Goal: Information Seeking & Learning: Get advice/opinions

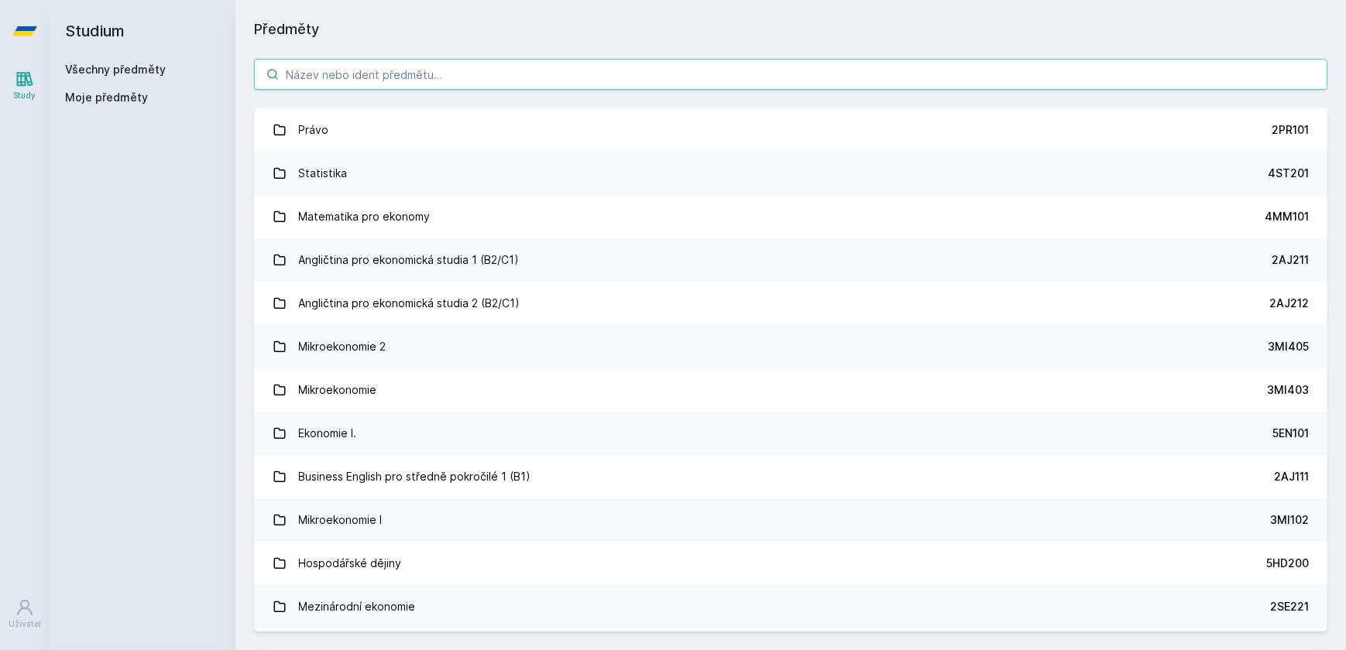
click at [310, 69] on input "search" at bounding box center [790, 74] width 1073 height 31
paste input "5IE425"
type input "5IE425"
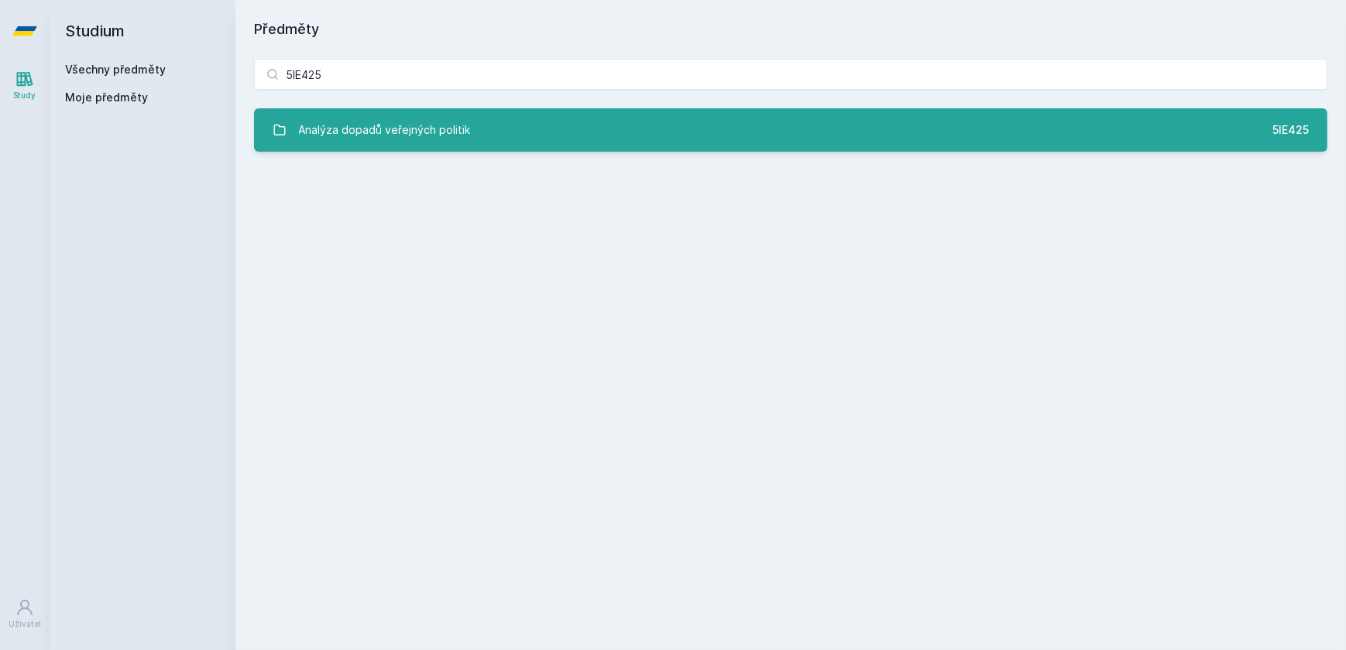
click at [417, 135] on div "Analýza dopadů veřejných politik" at bounding box center [385, 130] width 172 height 31
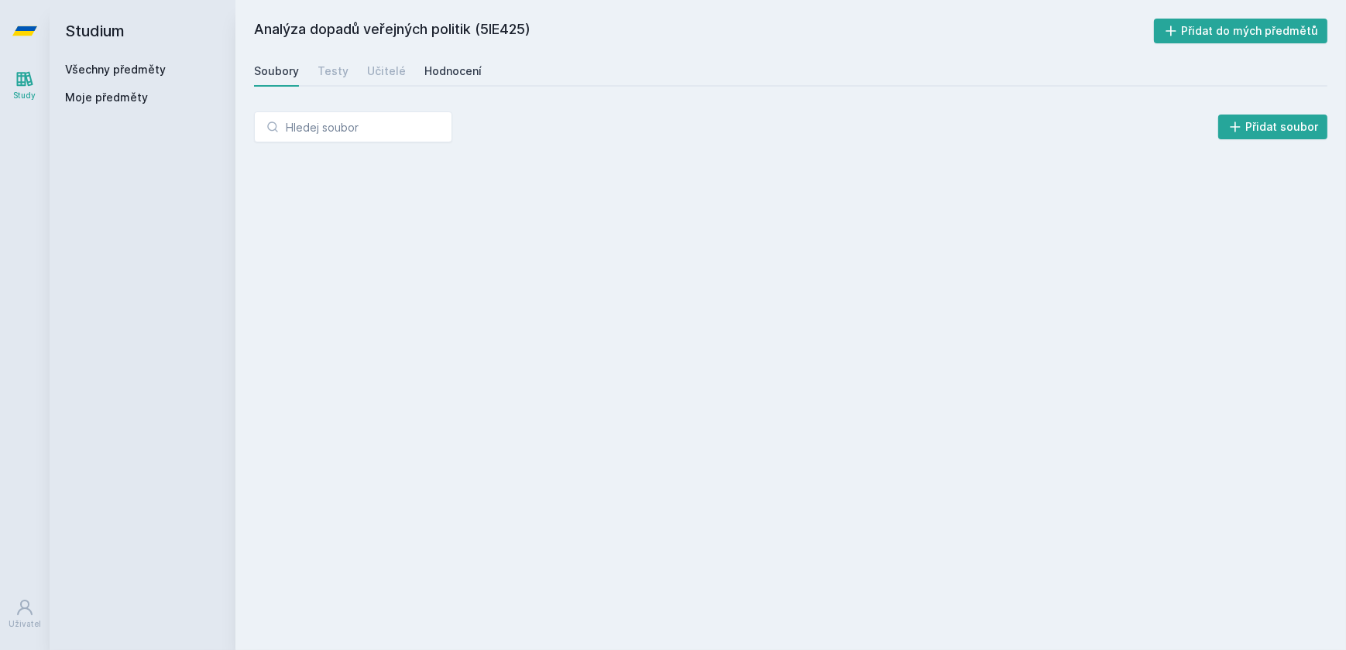
click at [457, 70] on div "Hodnocení" at bounding box center [452, 70] width 57 height 15
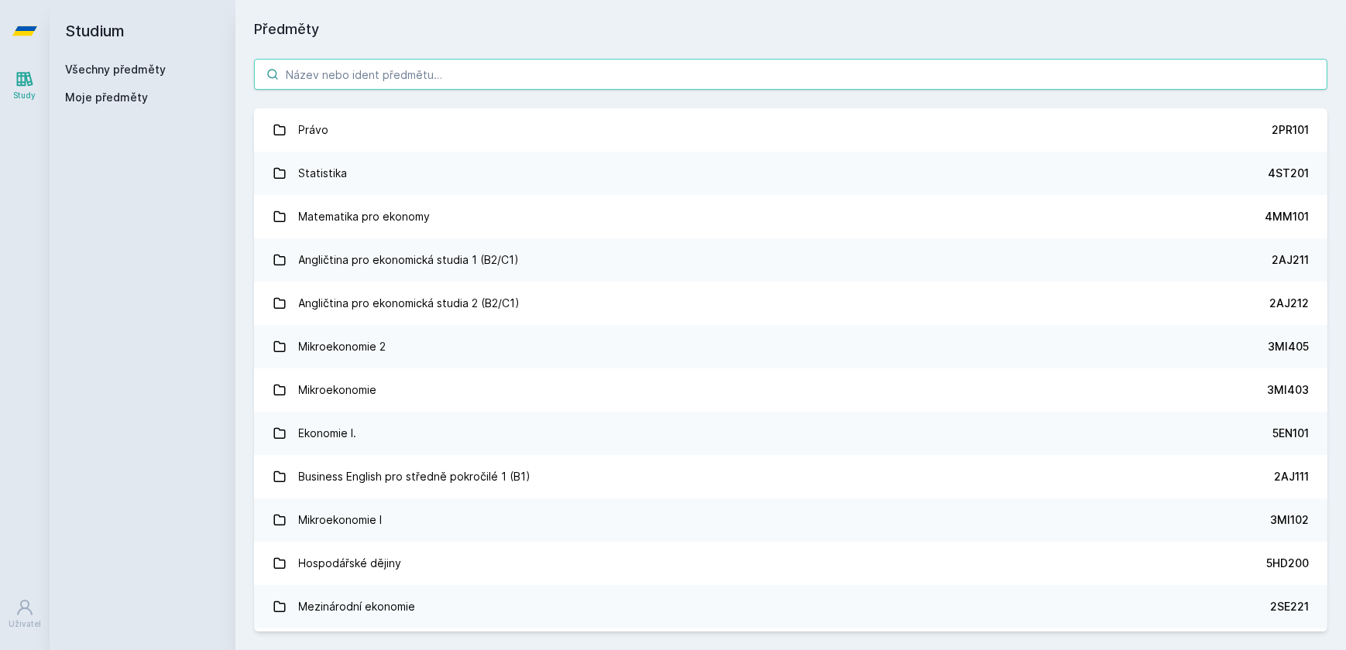
click at [437, 77] on input "search" at bounding box center [790, 74] width 1073 height 31
paste input "5HD426"
type input "5HD426"
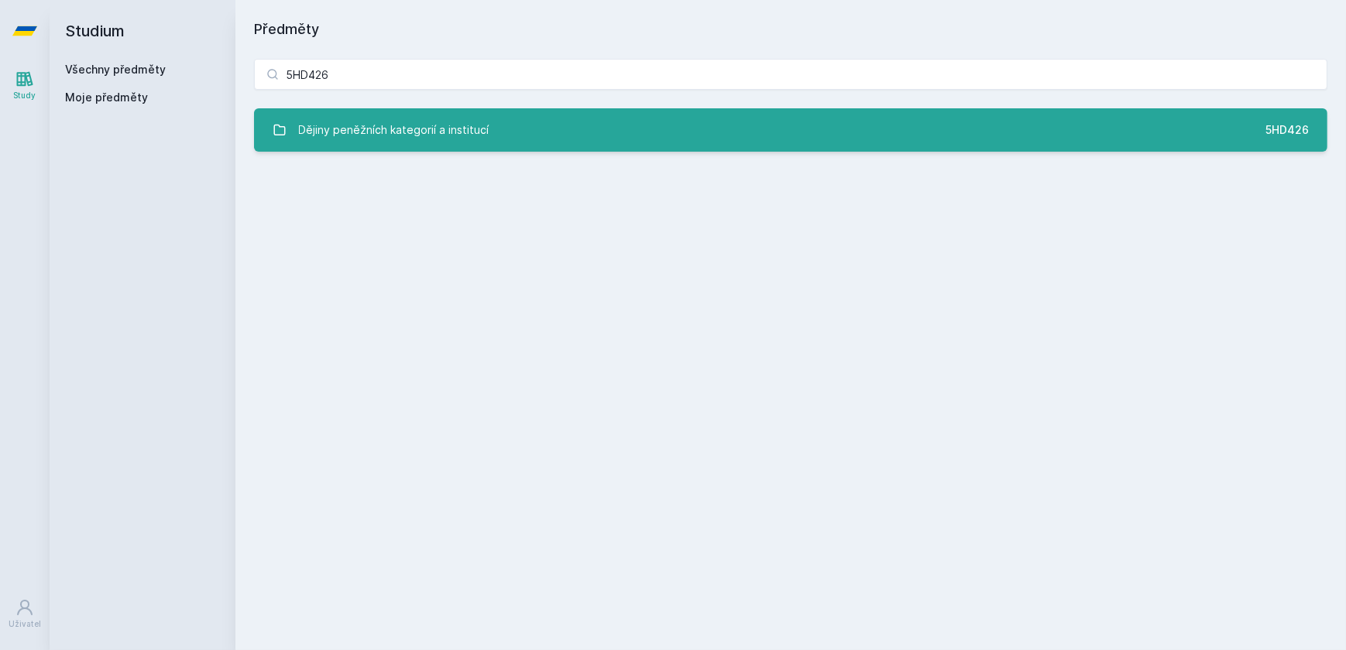
click at [429, 132] on div "Dějiny peněžních kategorií a institucí" at bounding box center [394, 130] width 190 height 31
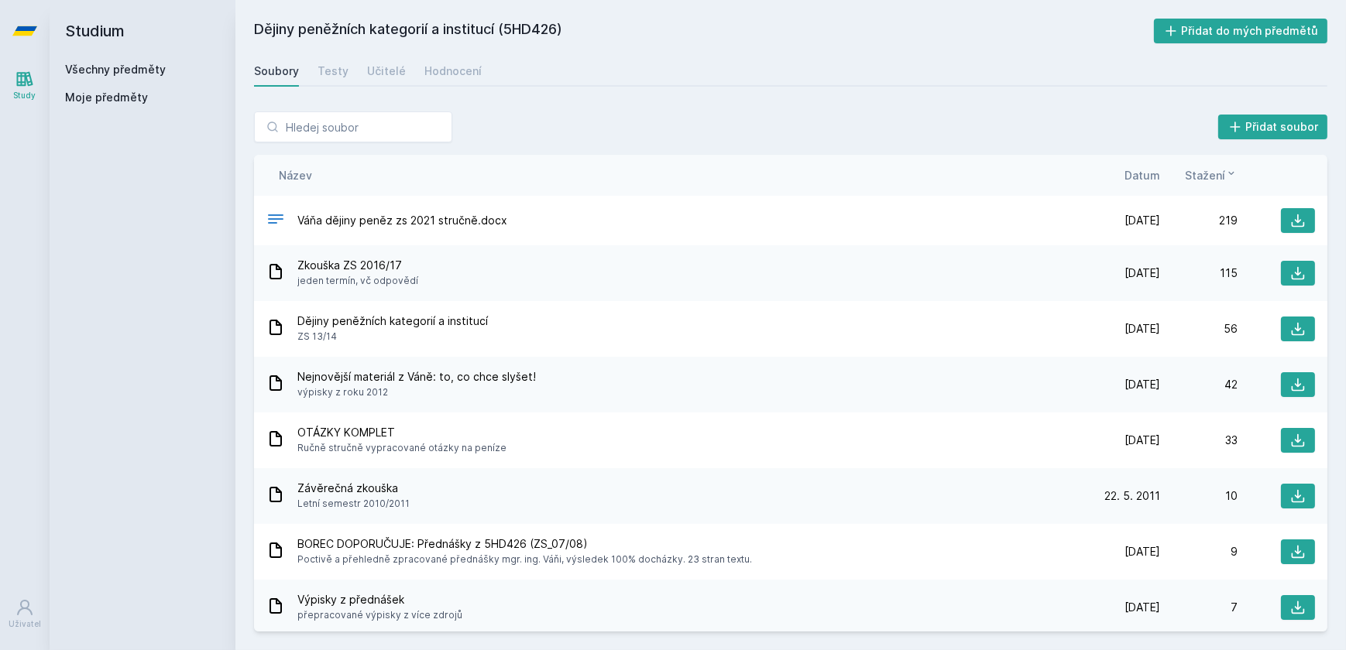
click at [412, 71] on div "Soubory Testy Učitelé Hodnocení" at bounding box center [790, 71] width 1073 height 31
click at [426, 70] on div "Hodnocení" at bounding box center [452, 70] width 57 height 15
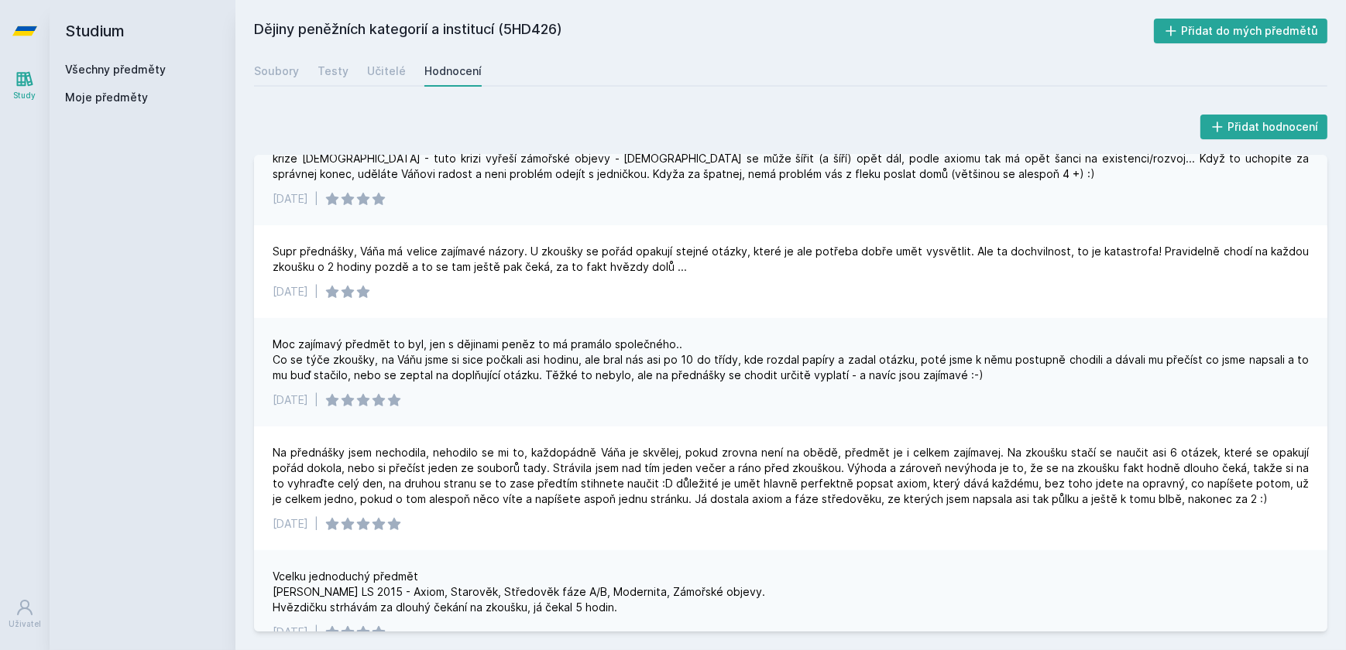
scroll to position [563, 0]
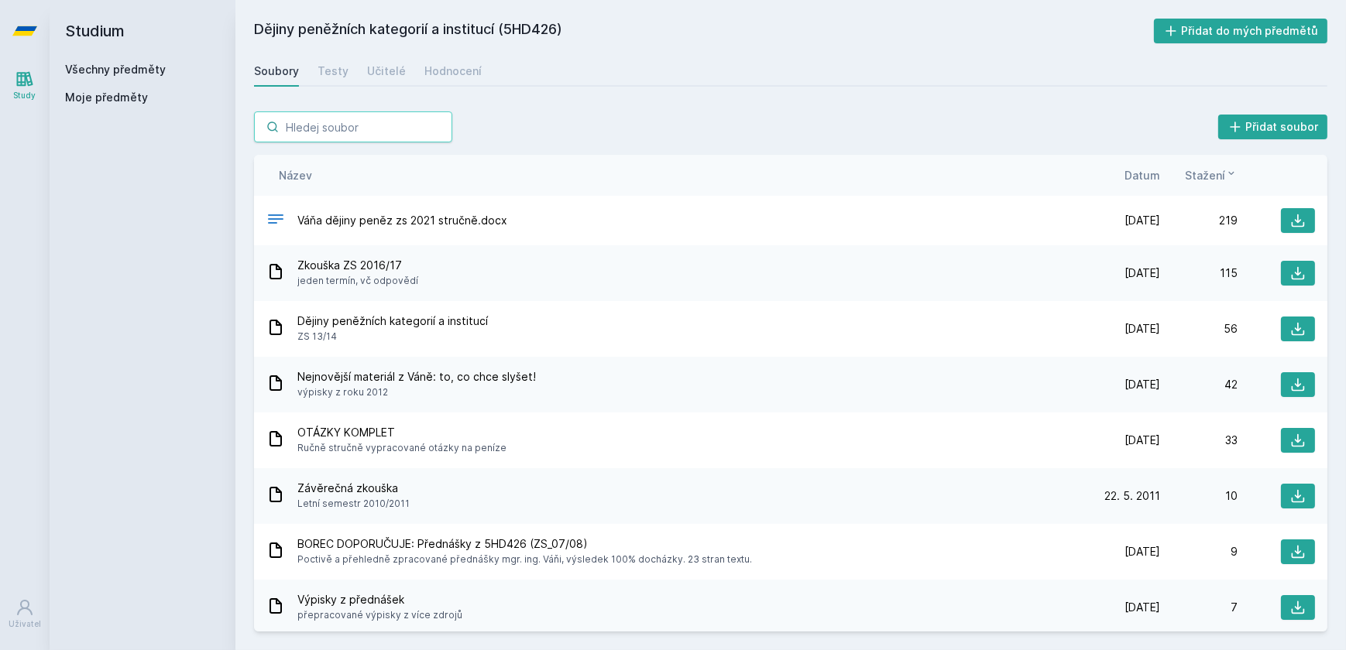
click at [364, 141] on input "search" at bounding box center [353, 126] width 198 height 31
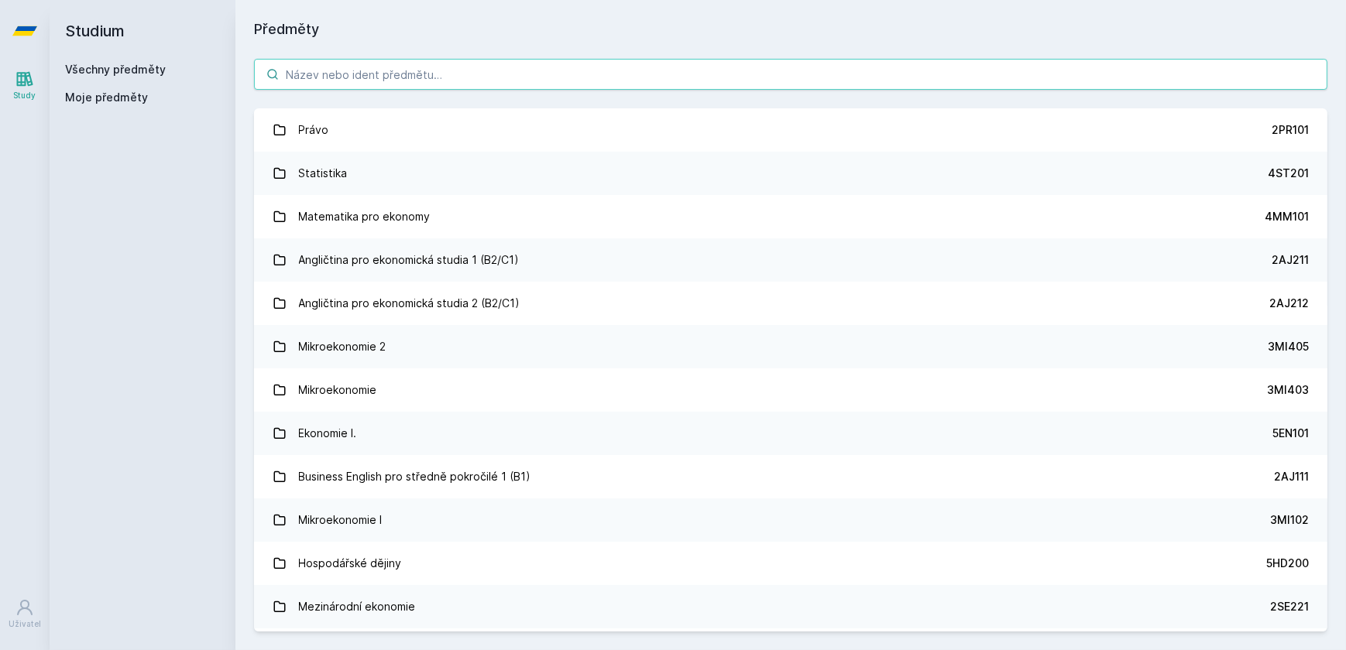
click at [351, 77] on input "search" at bounding box center [790, 74] width 1073 height 31
paste input "5HP406"
type input "5HP406"
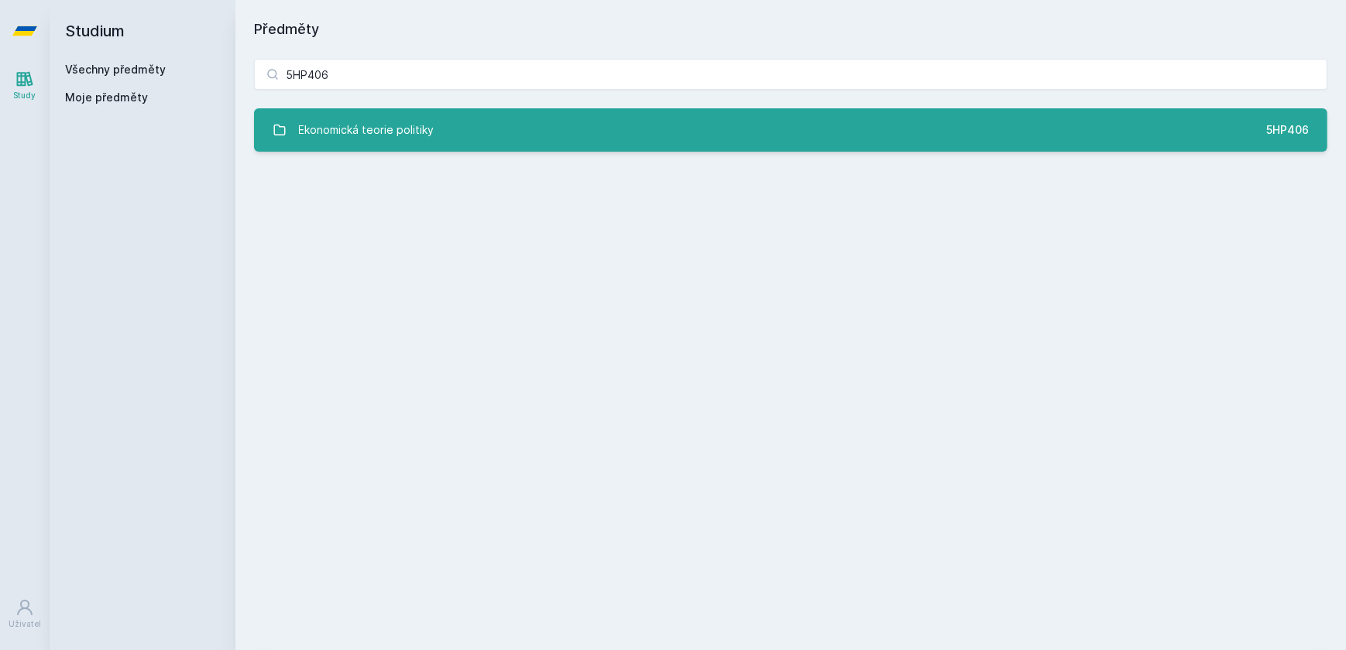
click at [358, 134] on div "Ekonomická teorie politiky" at bounding box center [366, 130] width 135 height 31
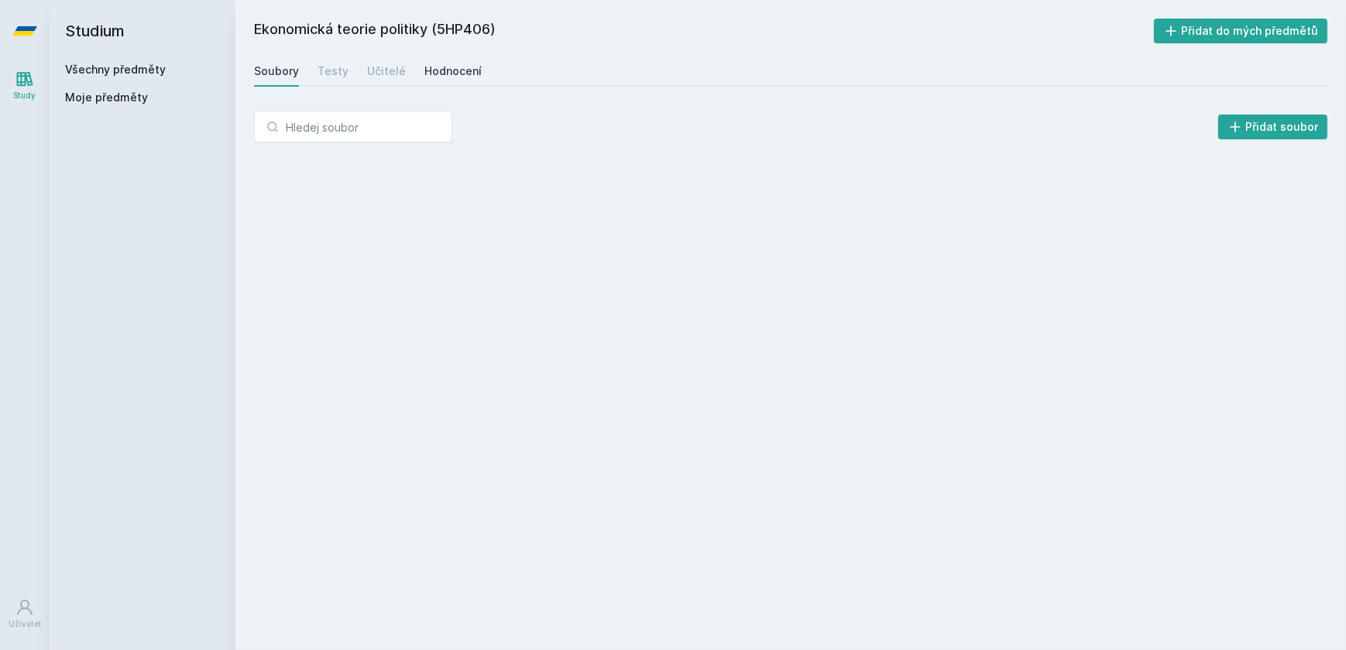
click at [457, 66] on div "Hodnocení" at bounding box center [452, 70] width 57 height 15
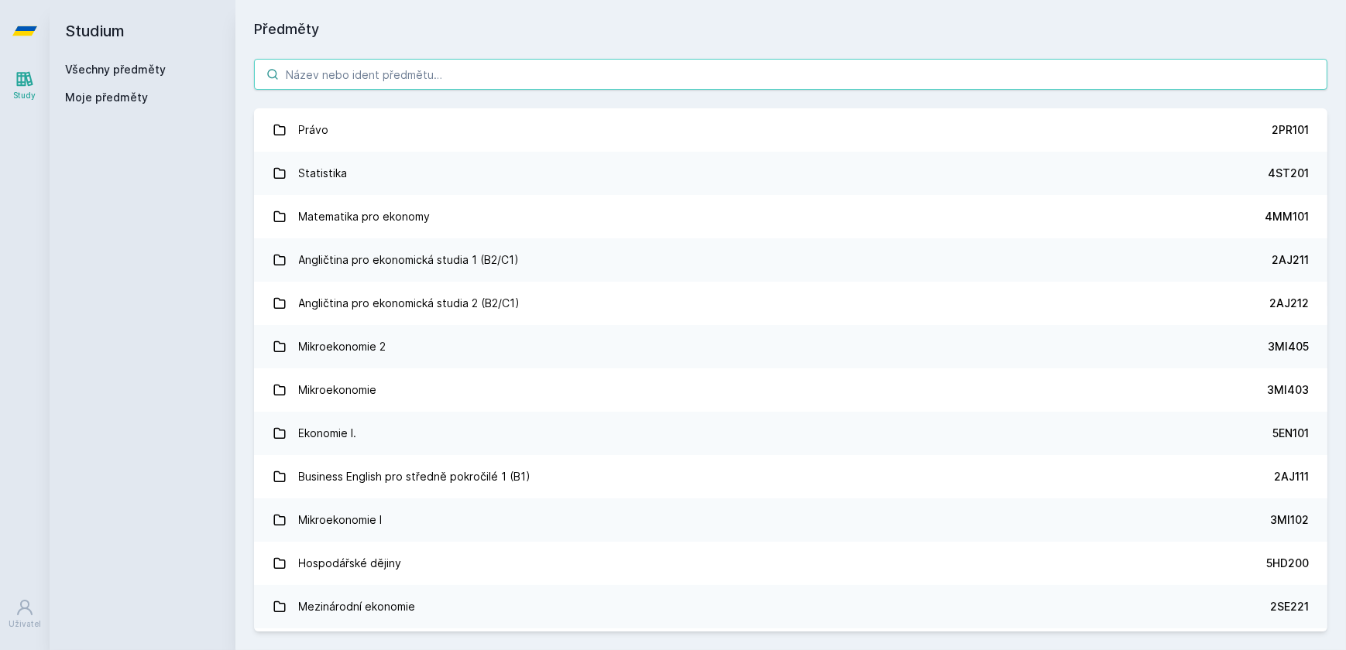
click at [386, 77] on input "search" at bounding box center [790, 74] width 1073 height 31
paste input "5HP402"
type input "5HP402"
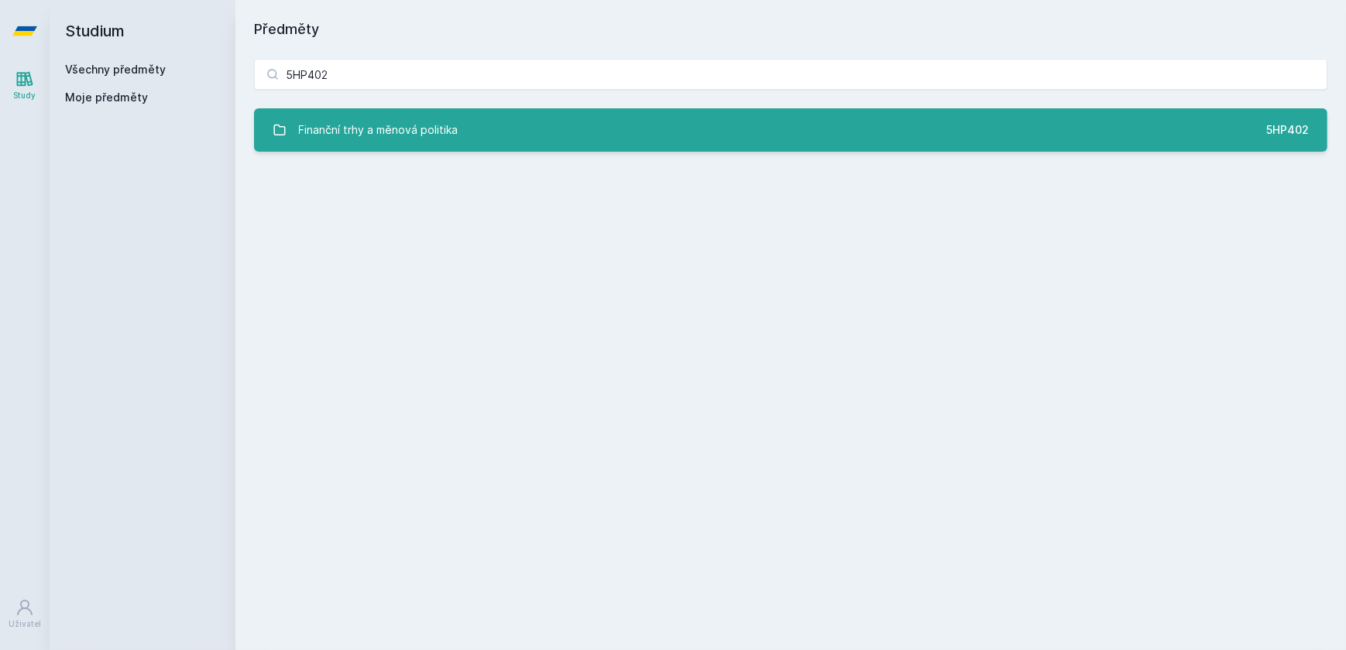
click at [386, 128] on div "Finanční trhy a měnová politika" at bounding box center [378, 130] width 159 height 31
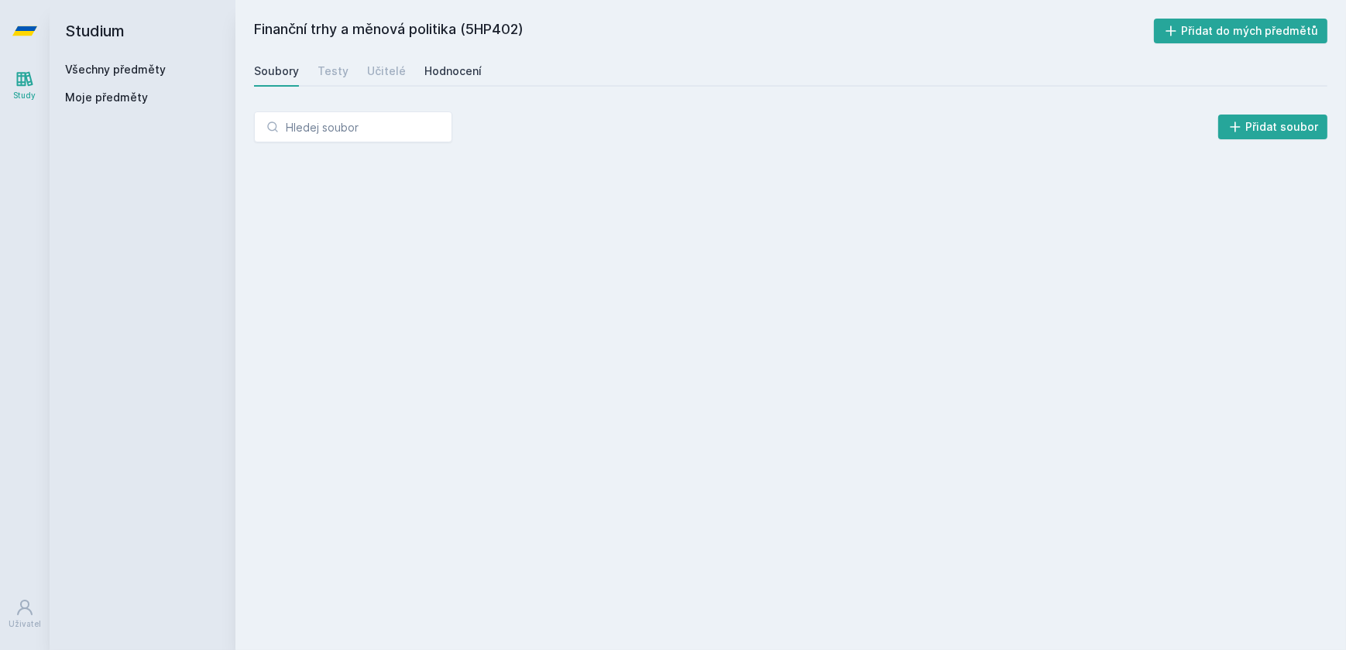
click at [465, 68] on div "Hodnocení" at bounding box center [452, 70] width 57 height 15
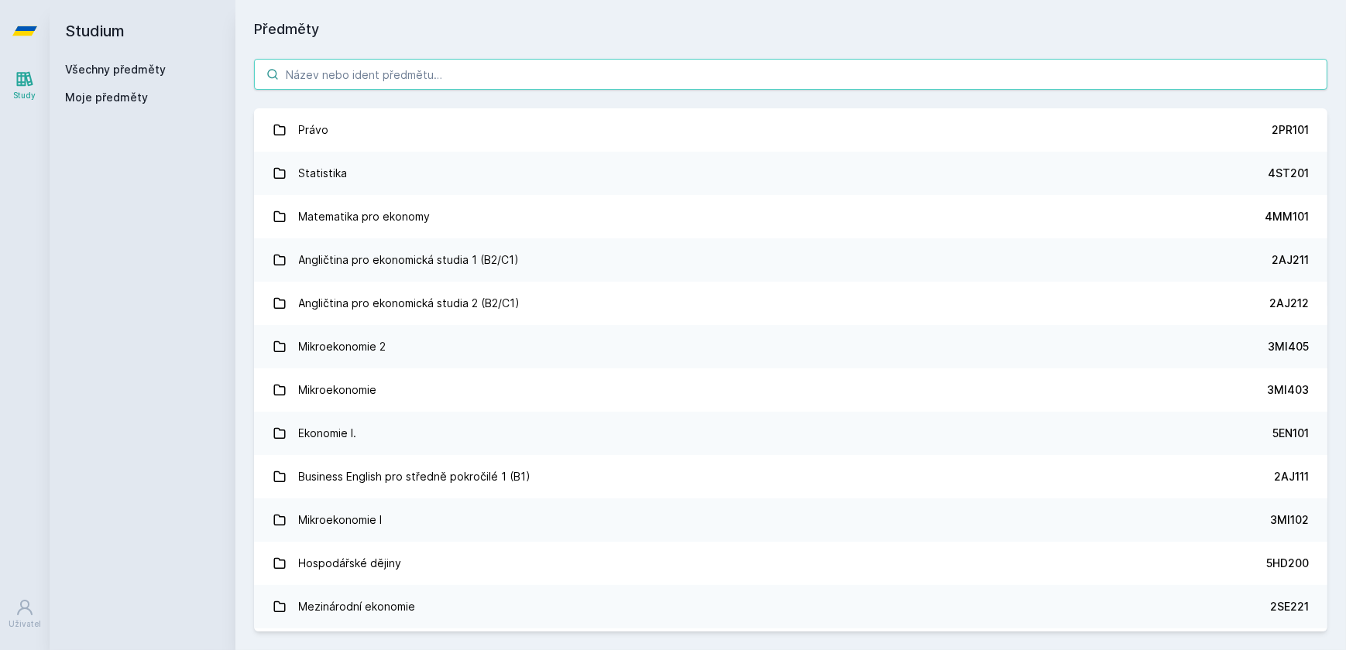
click at [468, 84] on input "search" at bounding box center [790, 74] width 1073 height 31
paste input "5HD337"
type input "5HD337"
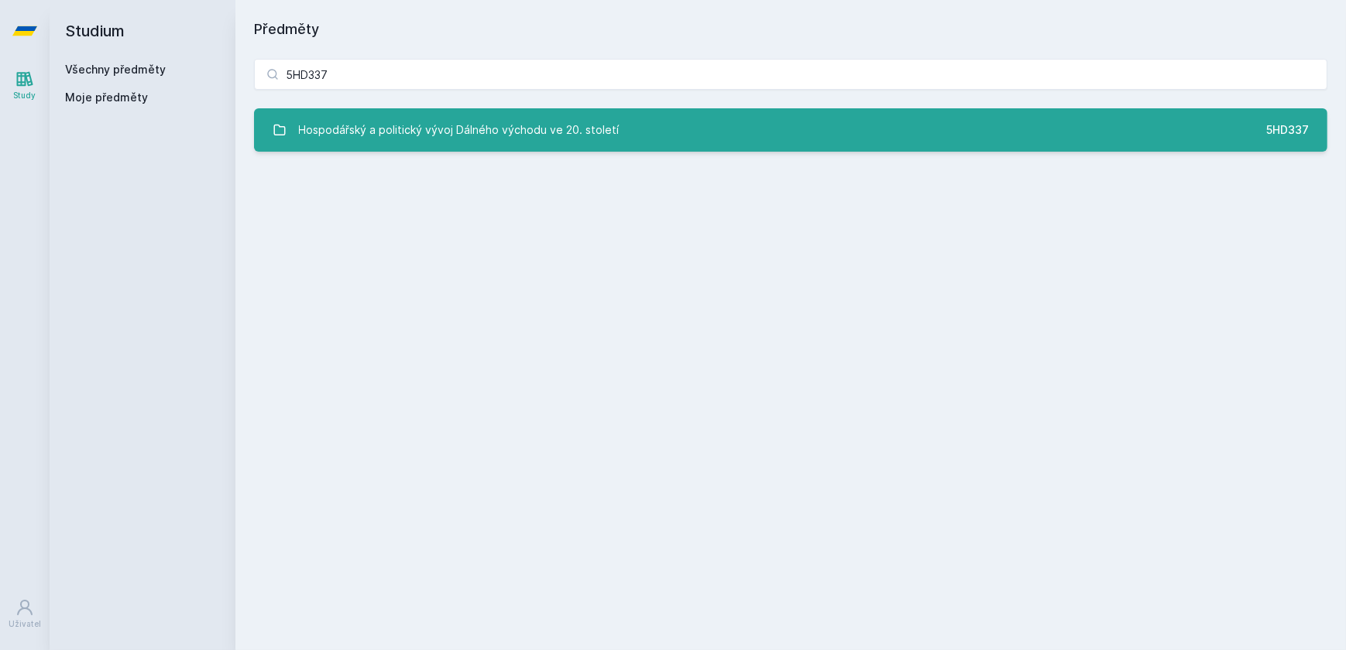
click at [506, 129] on div "Hospodářský a politický vývoj Dálného východu ve 20. století" at bounding box center [459, 130] width 321 height 31
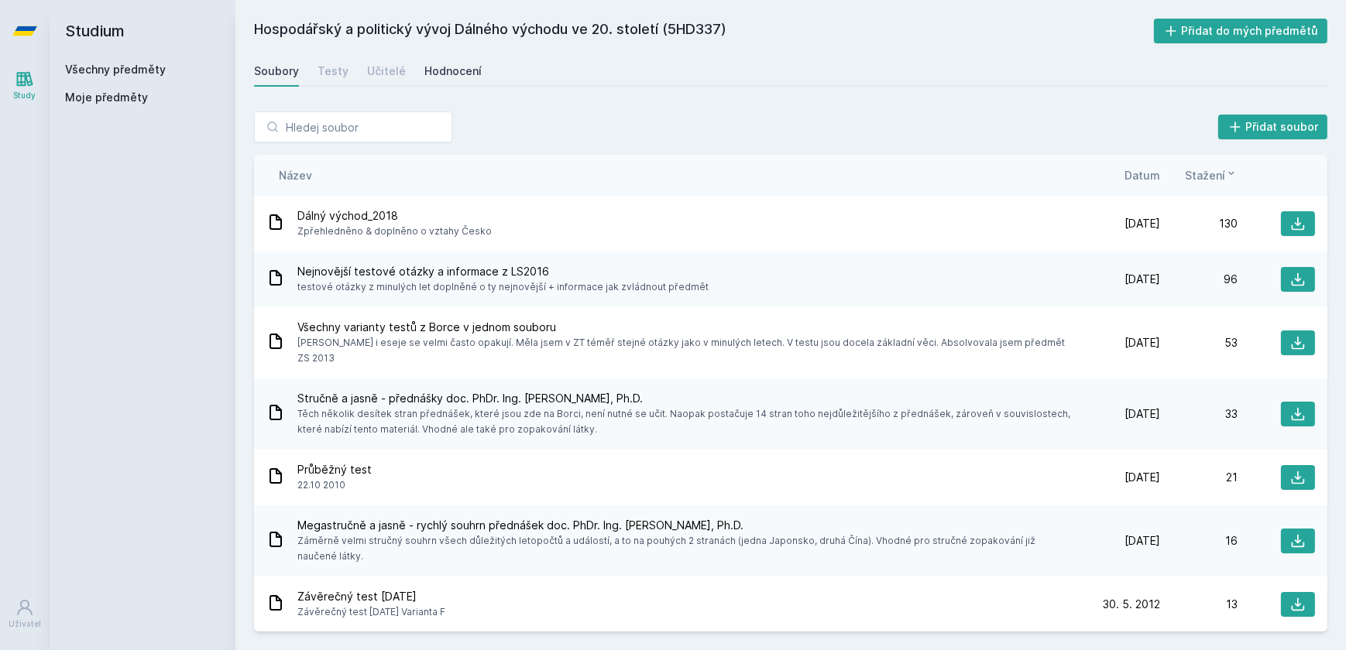
click at [424, 67] on div "Hodnocení" at bounding box center [452, 70] width 57 height 15
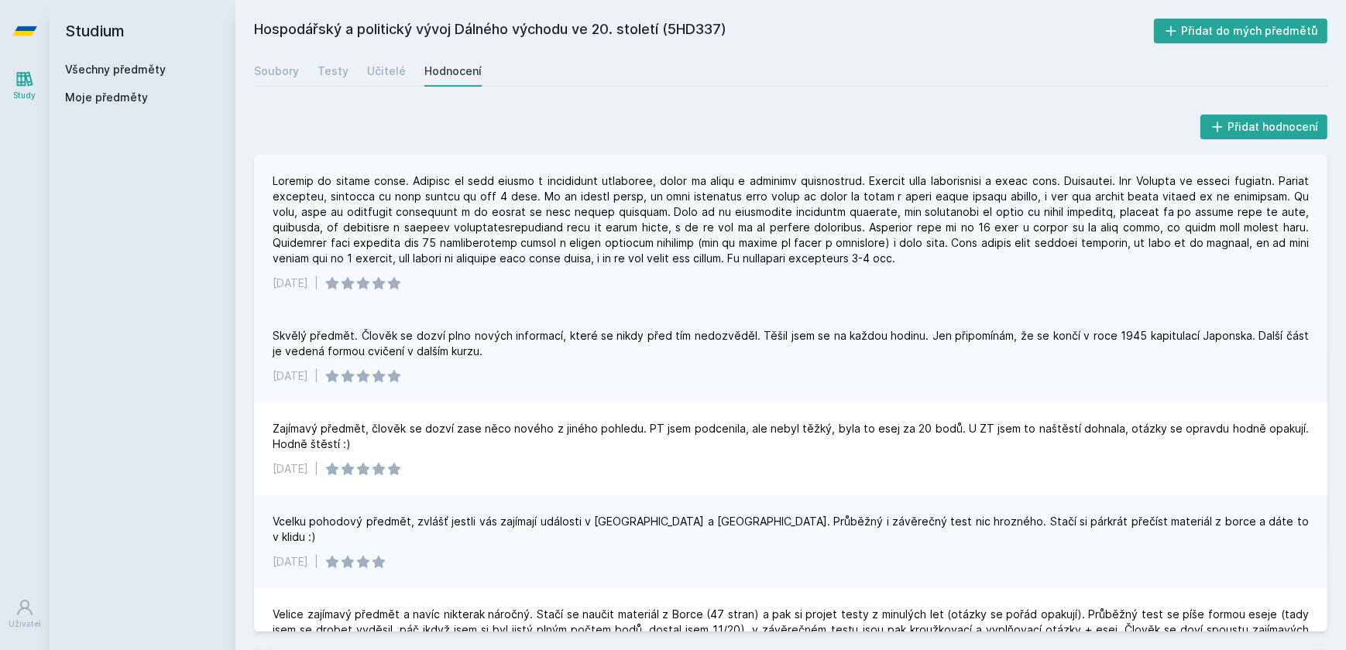
scroll to position [492, 0]
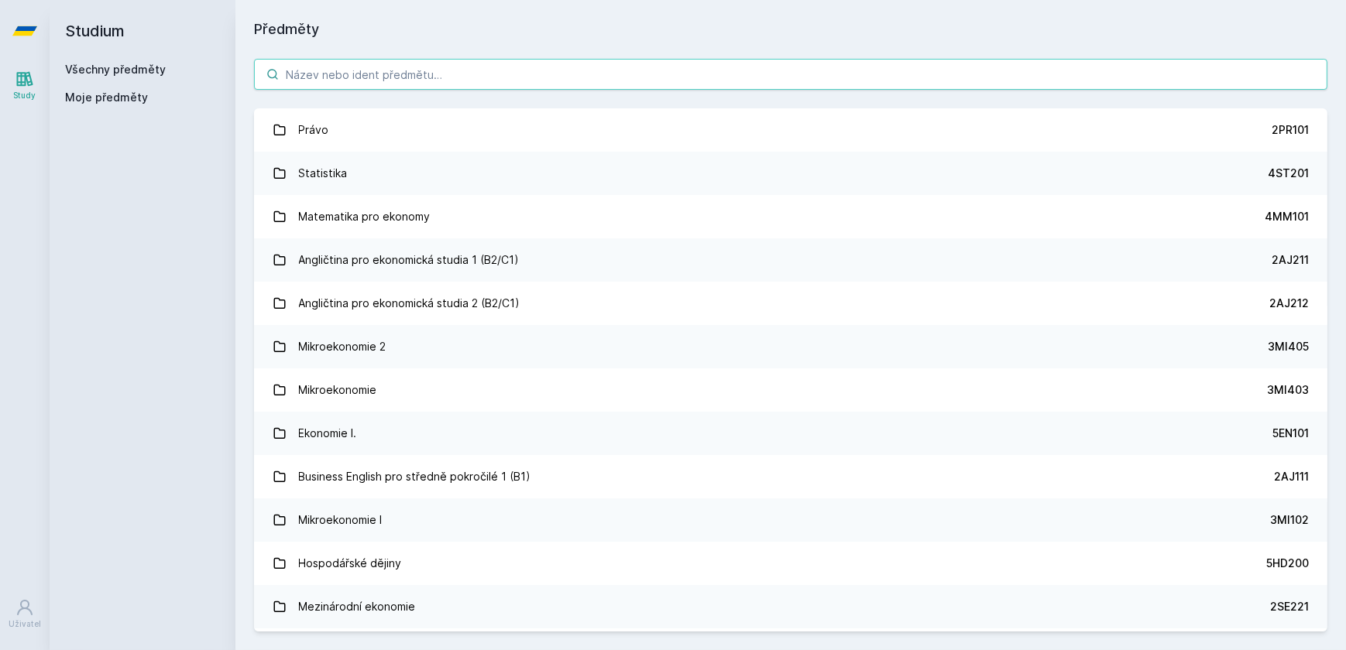
click at [379, 86] on input "search" at bounding box center [790, 74] width 1073 height 31
paste input "5IE470"
type input "5IE470"
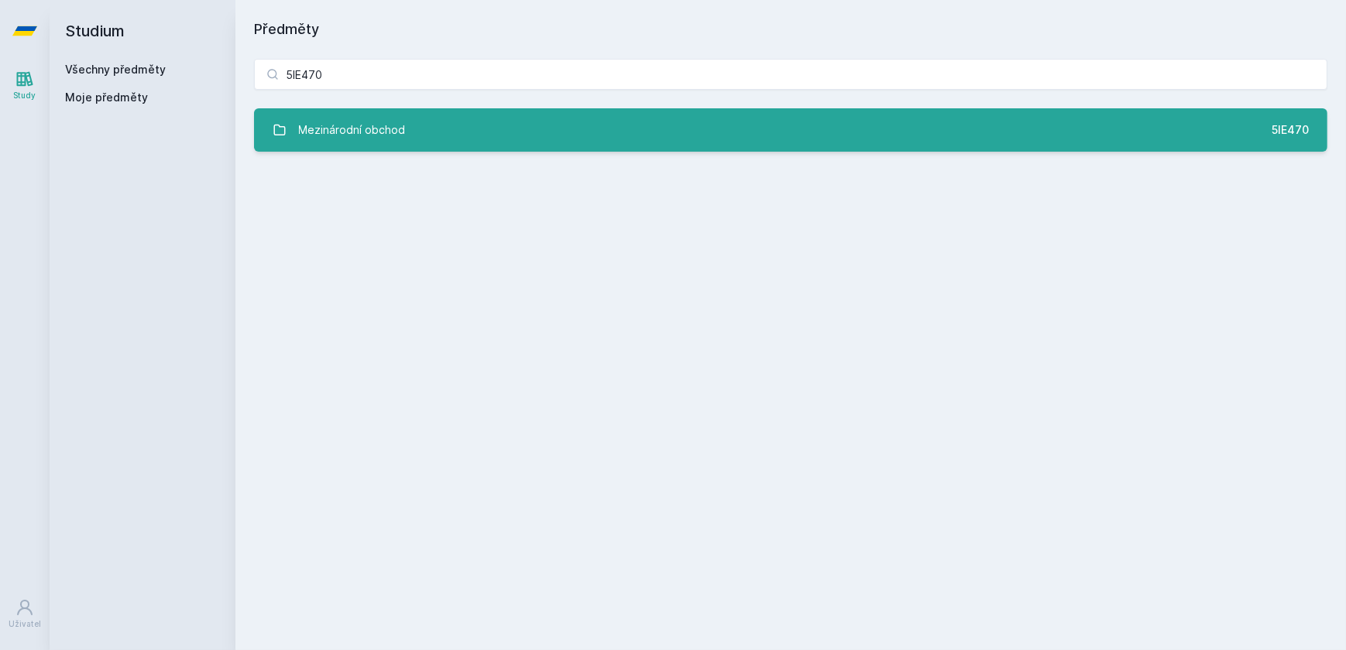
click at [380, 122] on div "Mezinárodní obchod" at bounding box center [352, 130] width 107 height 31
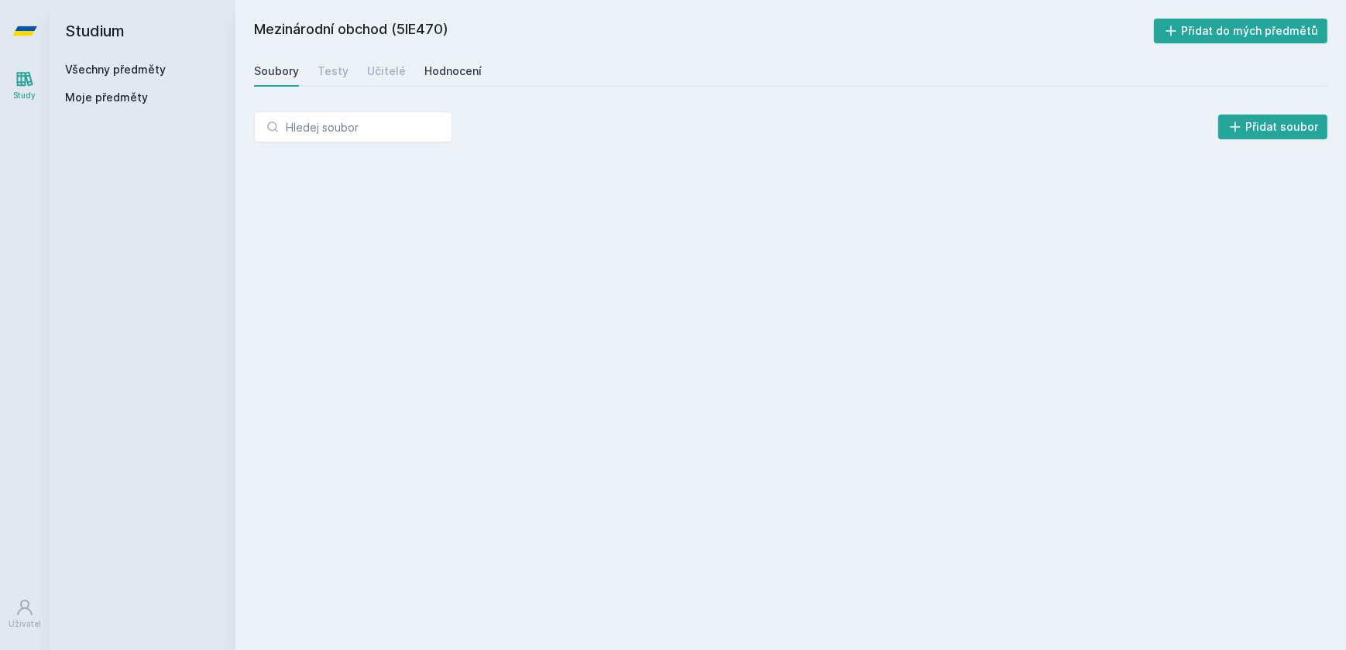
click at [453, 77] on div "Hodnocení" at bounding box center [452, 70] width 57 height 15
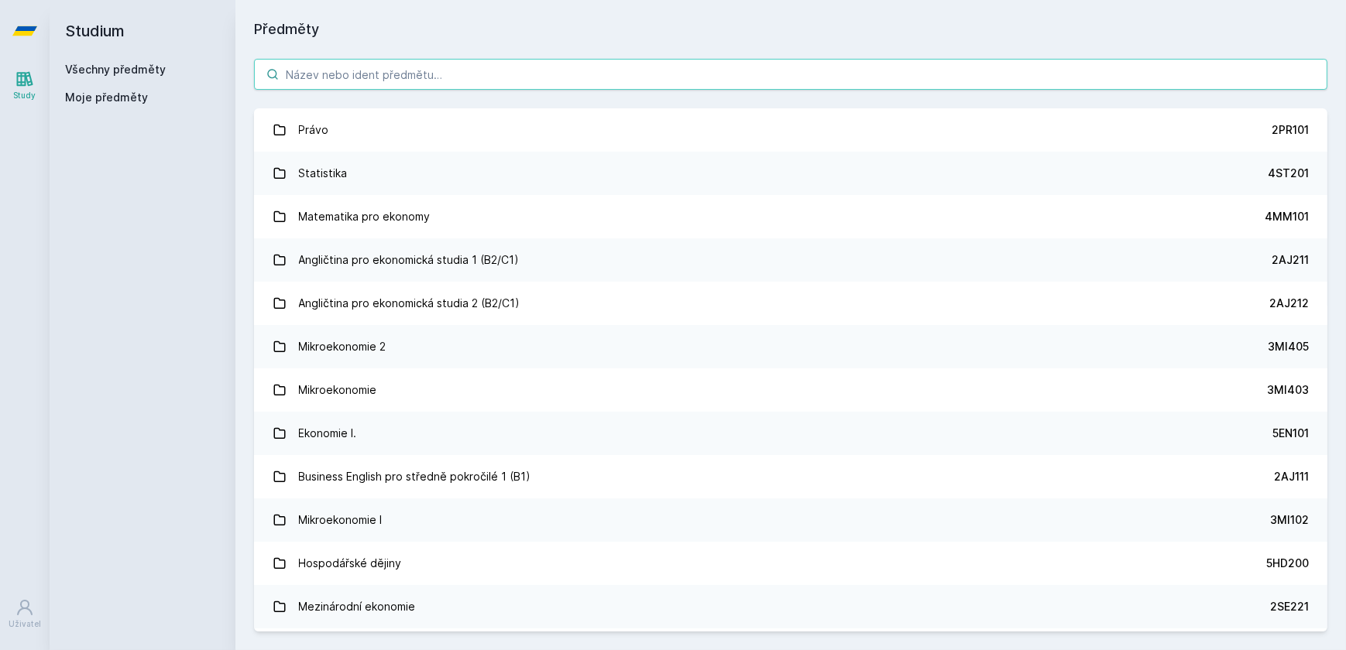
click at [413, 63] on input "search" at bounding box center [790, 74] width 1073 height 31
paste input "5HP502"
type input "5HP502"
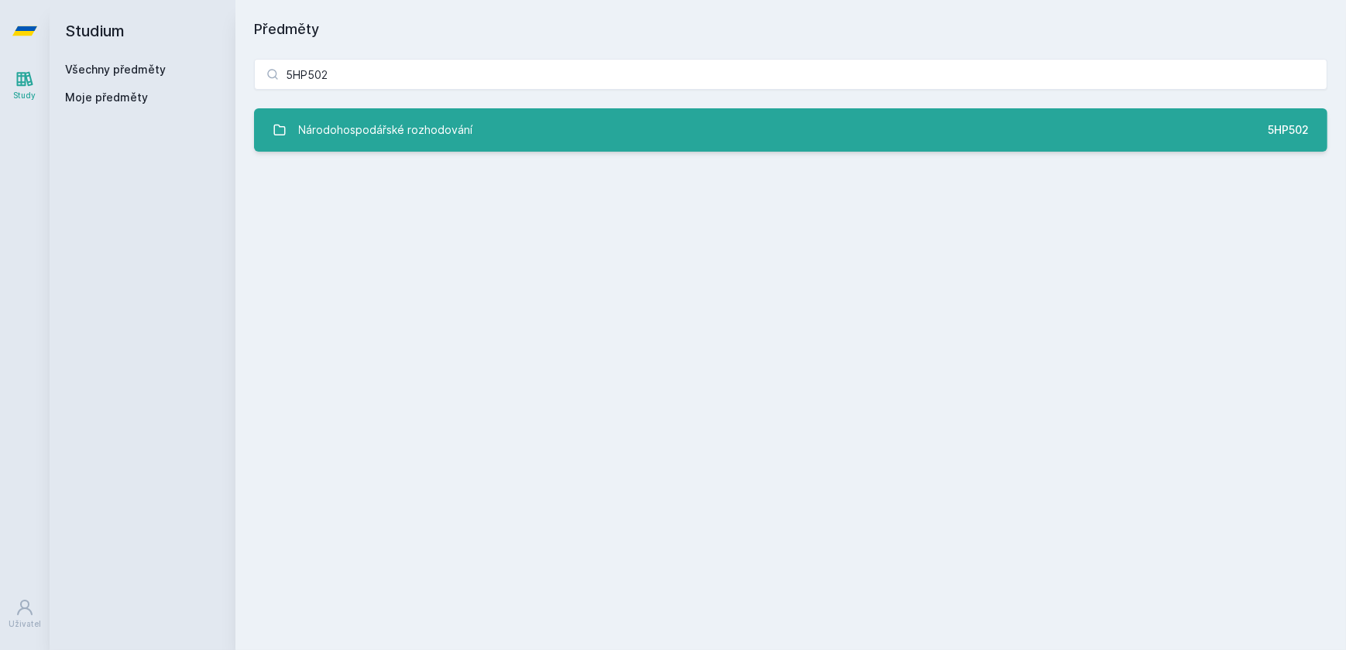
click at [396, 131] on div "Národohospodářské rozhodování" at bounding box center [386, 130] width 174 height 31
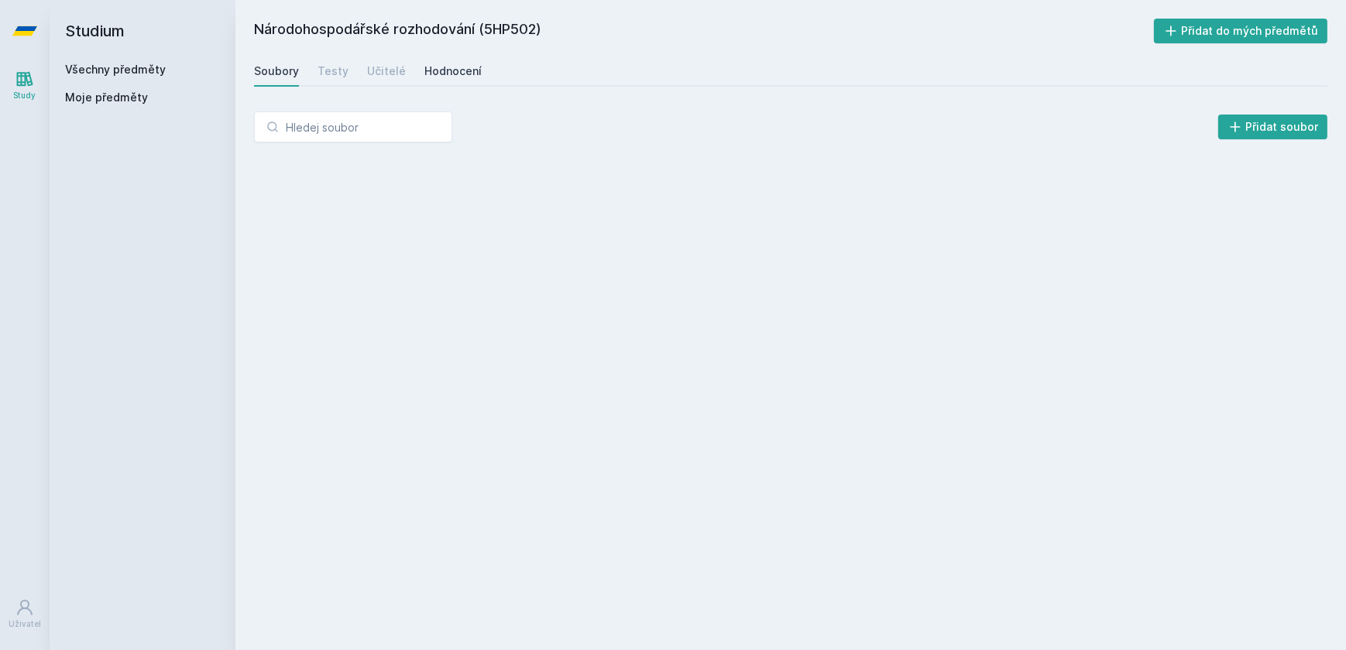
click at [459, 75] on div "Hodnocení" at bounding box center [452, 70] width 57 height 15
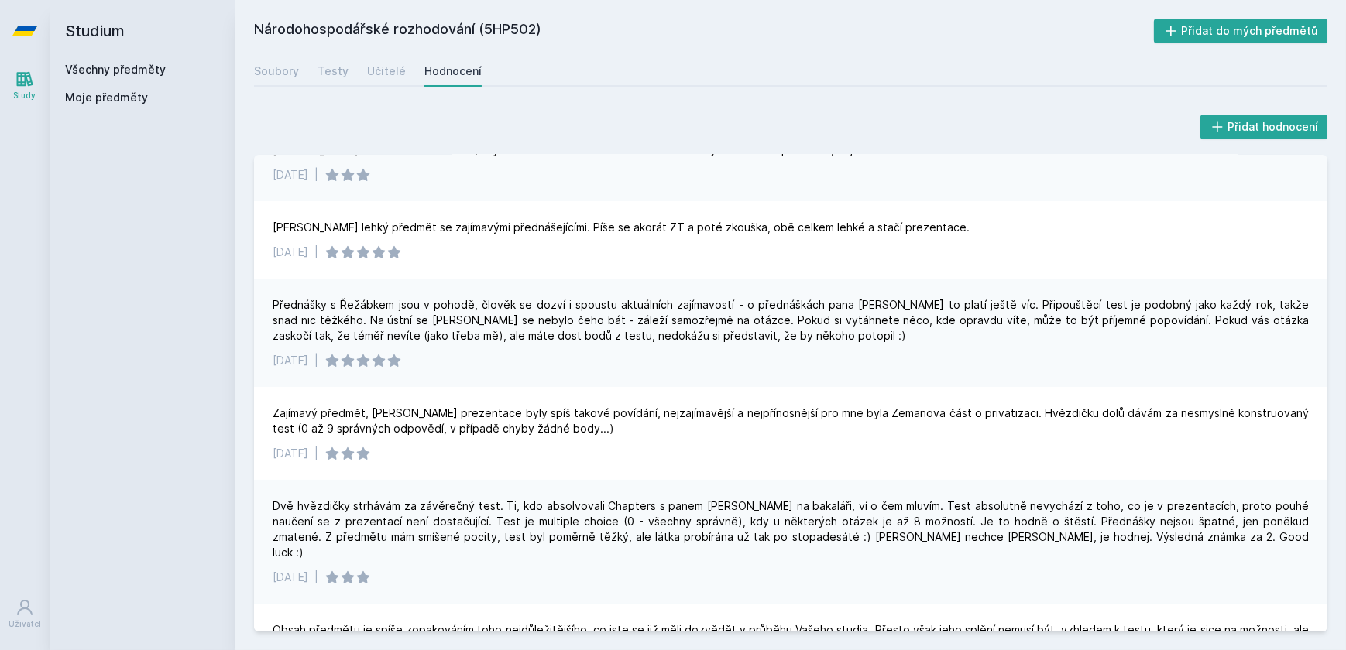
scroll to position [422, 0]
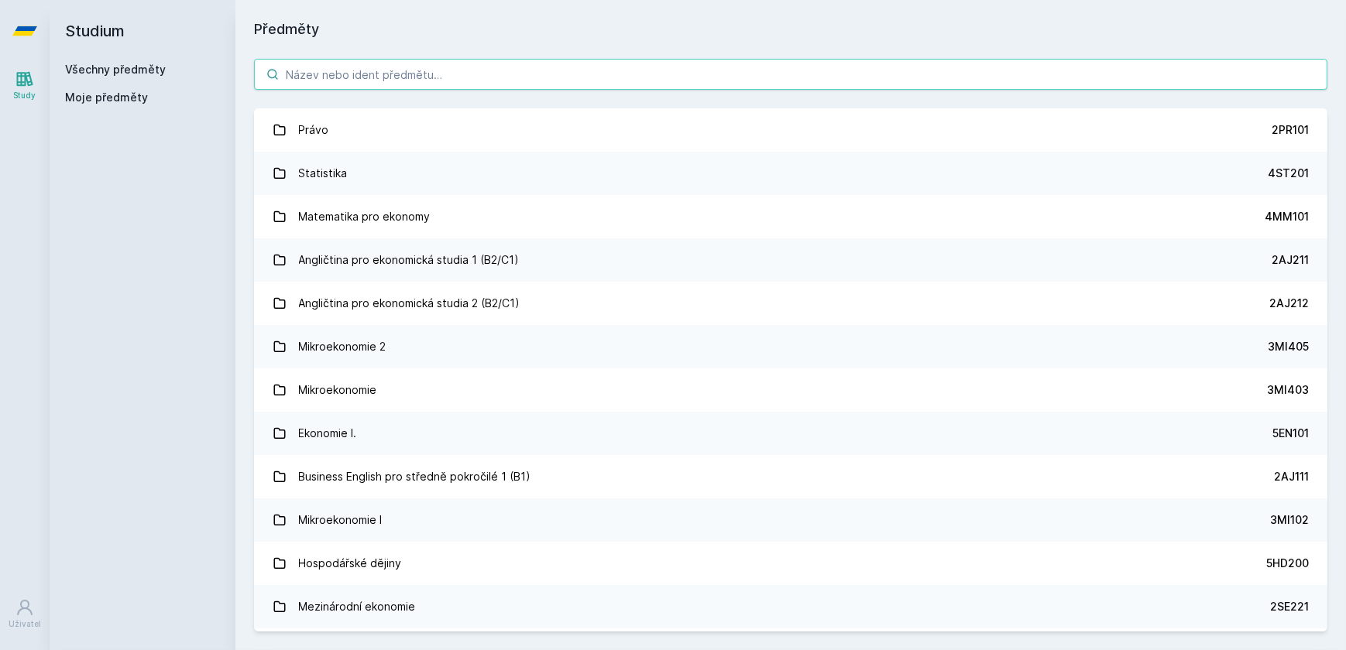
click at [476, 77] on input "search" at bounding box center [790, 74] width 1073 height 31
paste input "5HP503"
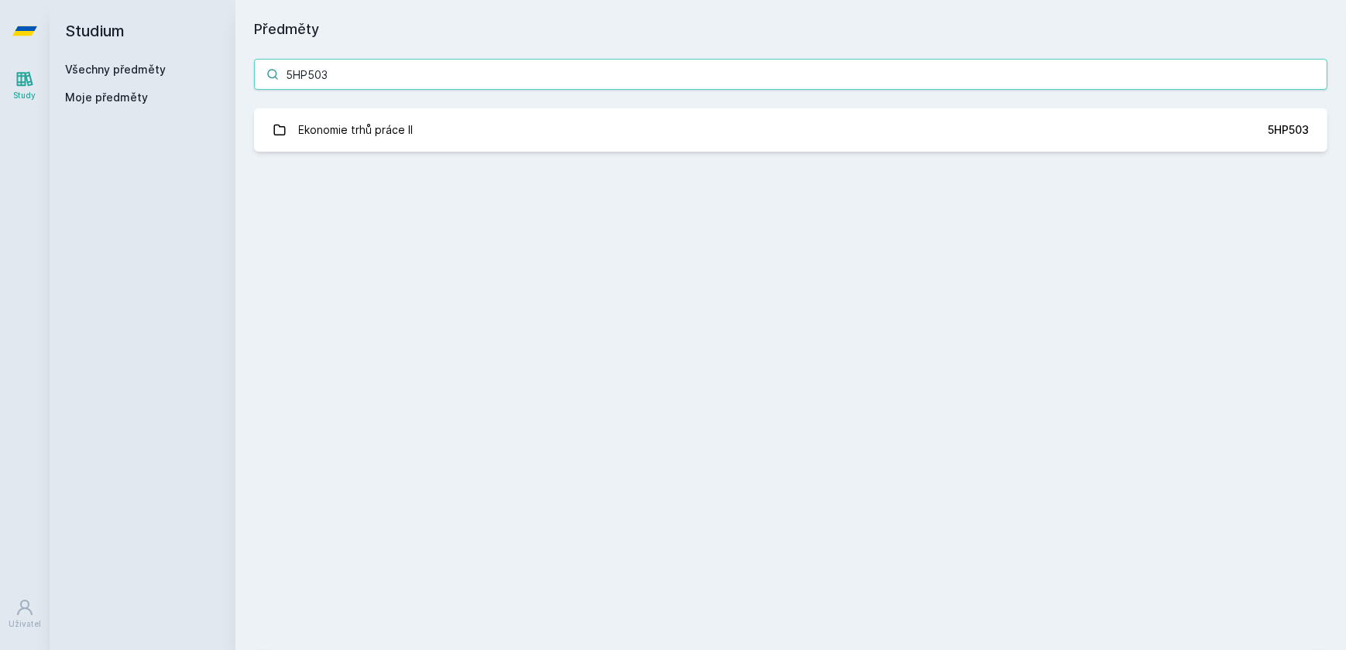
type input "5HP503"
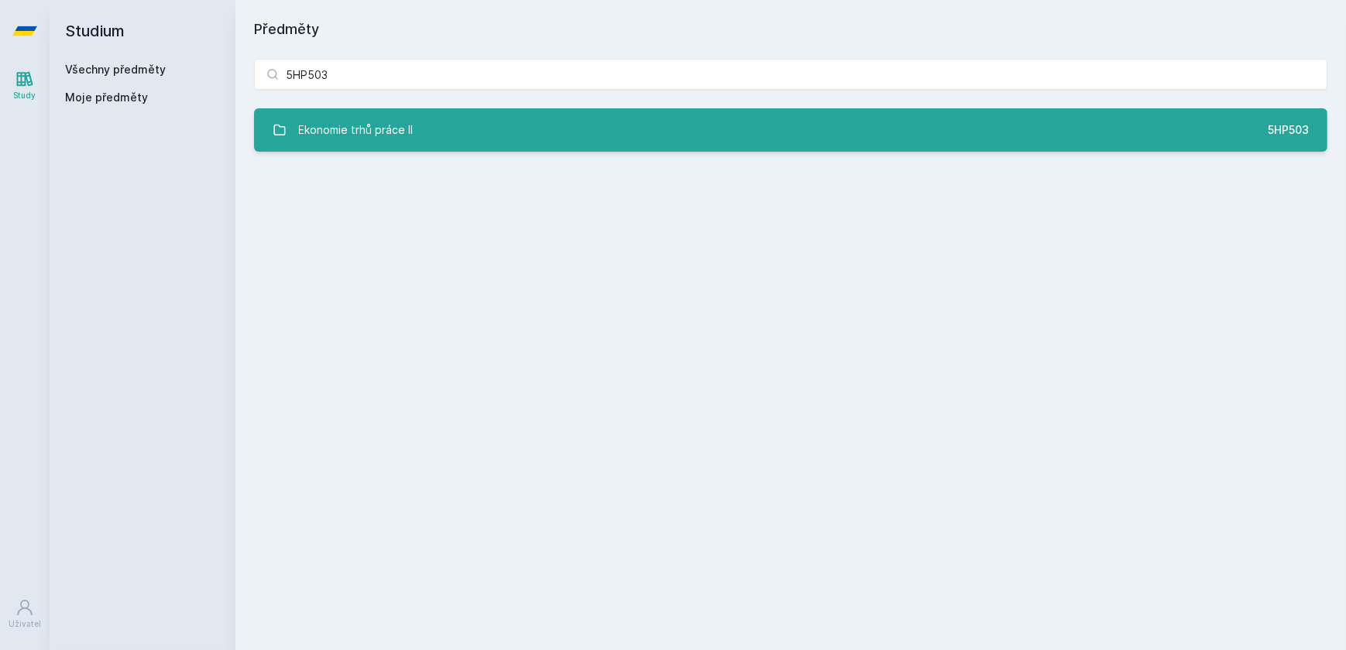
click at [479, 139] on link "Ekonomie trhů práce II 5HP503" at bounding box center [790, 129] width 1073 height 43
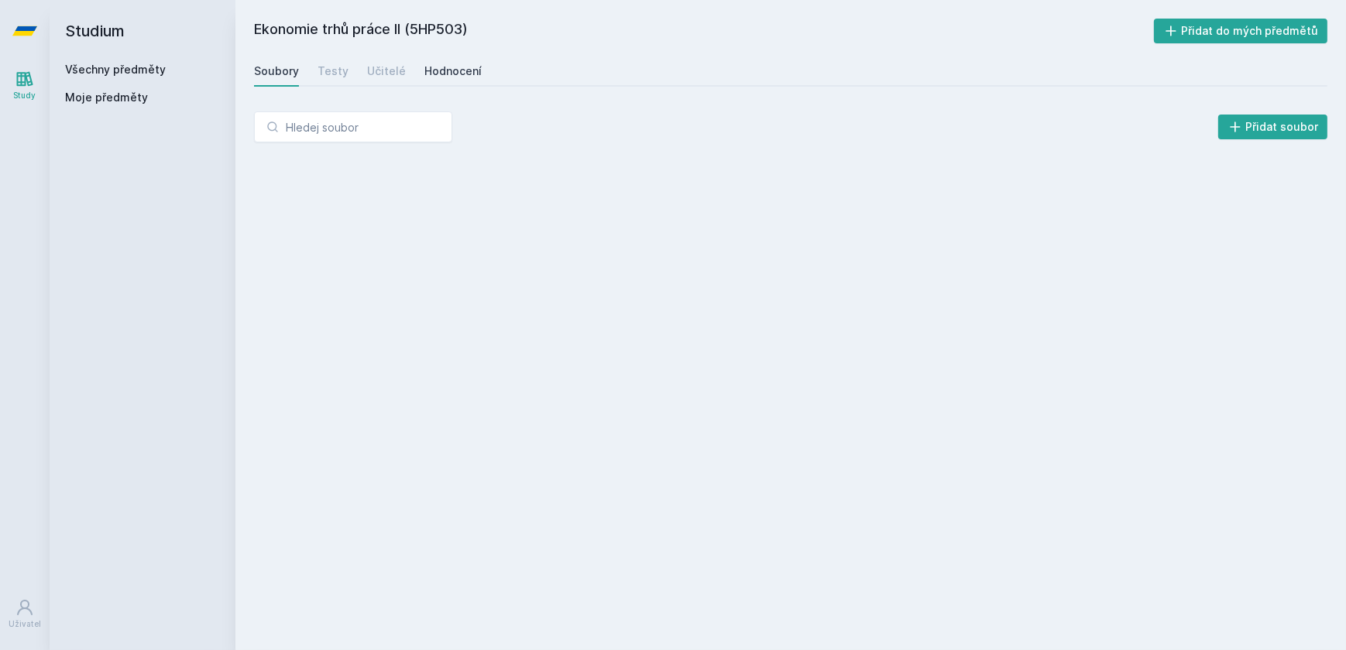
click at [467, 82] on div "Ekonomie trhů práce II (5HP503) Přidat do mých předmětů [GEOGRAPHIC_DATA] Testy…" at bounding box center [790, 325] width 1073 height 613
click at [466, 78] on div "Hodnocení" at bounding box center [452, 70] width 57 height 15
